Goal: Task Accomplishment & Management: Manage account settings

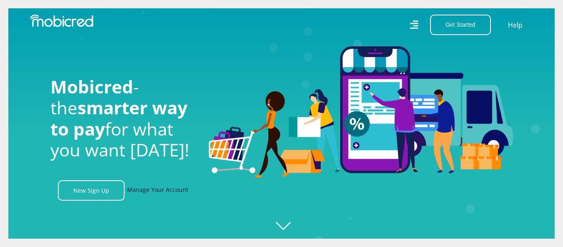
click at [173, 192] on link "Manage Your Account" at bounding box center [157, 190] width 61 height 20
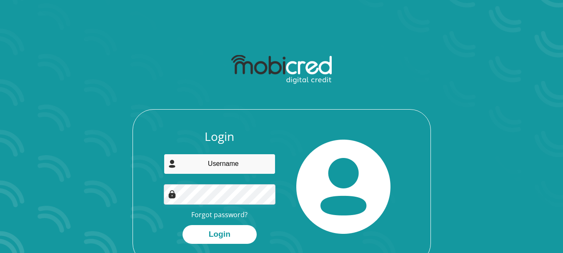
drag, startPoint x: 0, startPoint y: 0, endPoint x: 248, endPoint y: 163, distance: 296.9
click at [248, 163] on input "email" at bounding box center [220, 164] width 112 height 20
type input "jessicacoleman13@gmail.com"
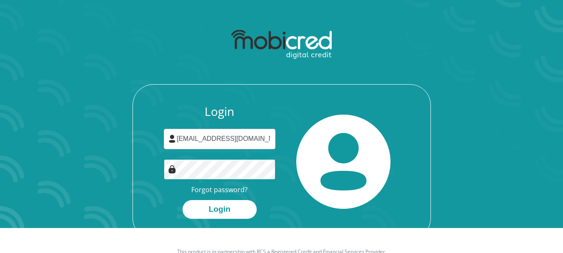
scroll to position [48, 0]
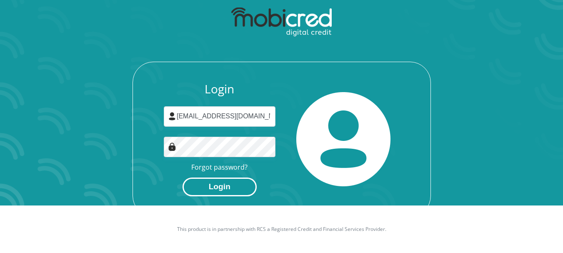
click at [238, 188] on button "Login" at bounding box center [220, 187] width 74 height 19
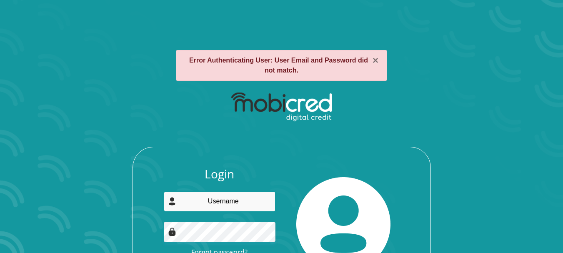
click at [218, 201] on input "email" at bounding box center [220, 201] width 112 height 20
type input "jessicacoleman13@gmail.com"
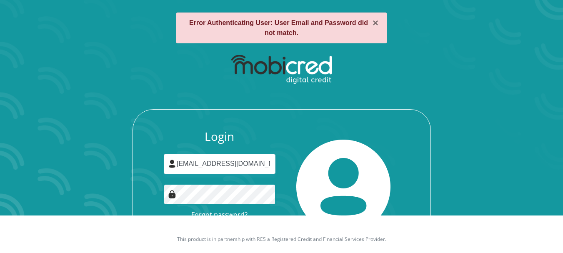
scroll to position [68, 0]
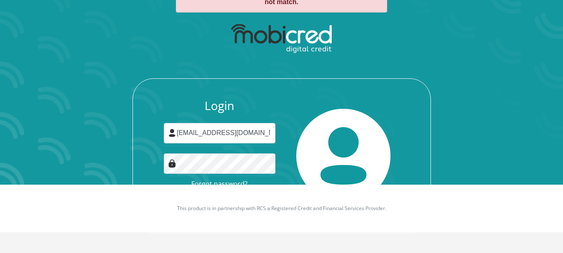
click at [299, 175] on img at bounding box center [343, 156] width 94 height 94
click at [155, 159] on div "Login jessicacoleman13@gmail.com Forgot password? Login" at bounding box center [282, 166] width 298 height 134
click at [311, 117] on img at bounding box center [343, 156] width 94 height 94
click at [226, 181] on link "Forgot password?" at bounding box center [219, 183] width 56 height 9
click at [286, 154] on div at bounding box center [344, 156] width 124 height 114
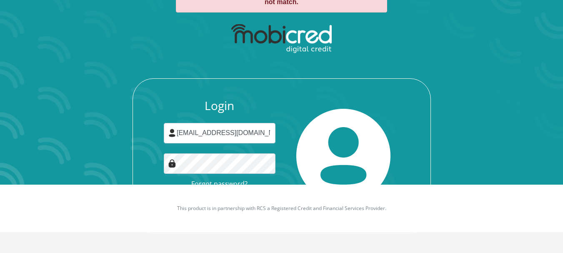
click at [331, 87] on div "Login jessicacoleman13@gmail.com Forgot password? Login" at bounding box center [282, 155] width 299 height 155
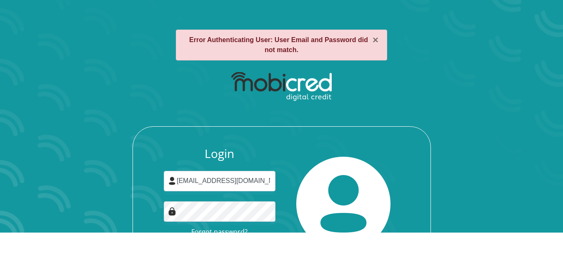
scroll to position [0, 0]
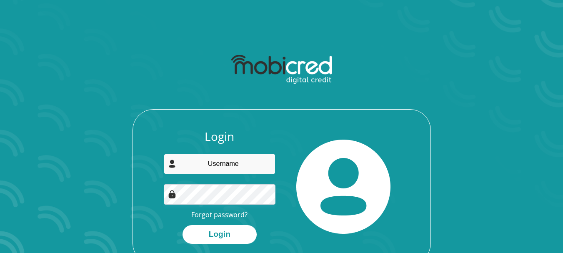
click at [215, 164] on input "email" at bounding box center [220, 164] width 112 height 20
click at [239, 165] on input "[EMAIL_ADDRESS][DOMAIN_NAME]" at bounding box center [220, 164] width 112 height 20
type input "[EMAIL_ADDRESS][DOMAIN_NAME]"
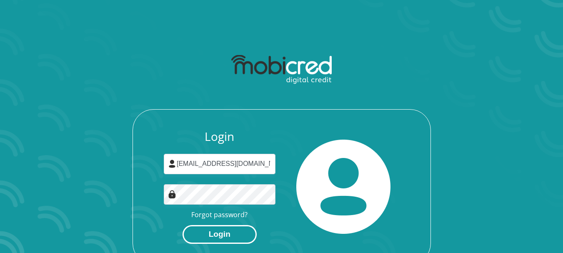
click at [202, 234] on button "Login" at bounding box center [220, 234] width 74 height 19
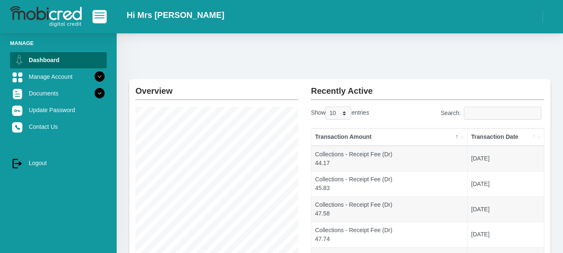
drag, startPoint x: 31, startPoint y: 161, endPoint x: 230, endPoint y: 28, distance: 239.3
click at [31, 160] on link "log out Logout" at bounding box center [58, 163] width 97 height 16
